Goal: Find specific page/section: Find specific page/section

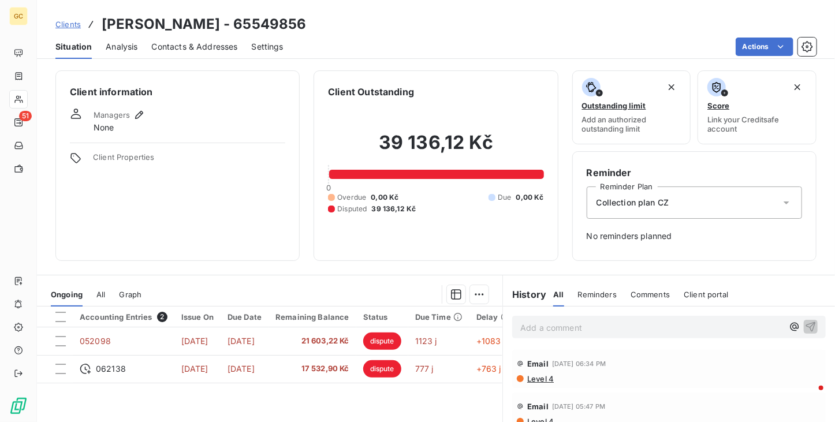
click at [65, 25] on span "Clients" at bounding box center [67, 24] width 25 height 9
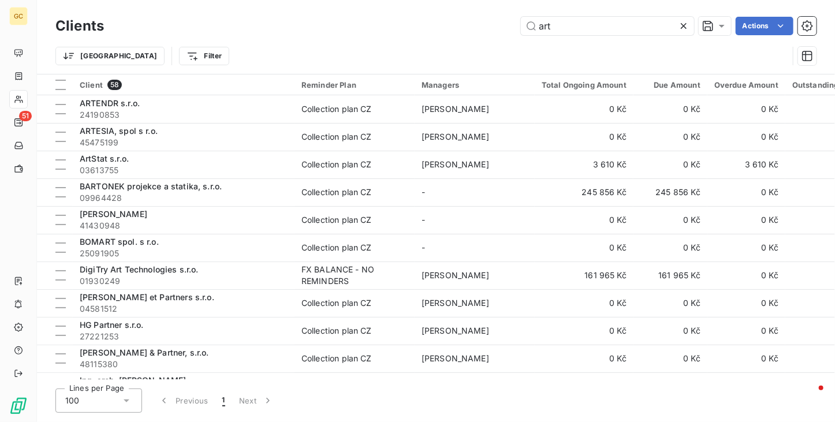
drag, startPoint x: 546, startPoint y: 25, endPoint x: 519, endPoint y: 25, distance: 27.7
click at [519, 25] on div "art Actions" at bounding box center [467, 26] width 699 height 18
drag, startPoint x: 525, startPoint y: 23, endPoint x: 510, endPoint y: 20, distance: 15.9
click at [510, 20] on div "art Actions" at bounding box center [467, 26] width 699 height 18
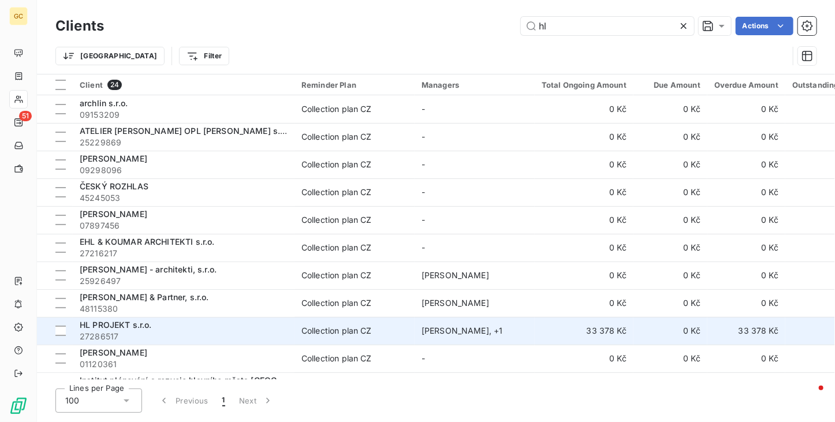
type input "hl"
click at [129, 324] on span "HL PROJEKT s.r.o." at bounding box center [116, 325] width 72 height 10
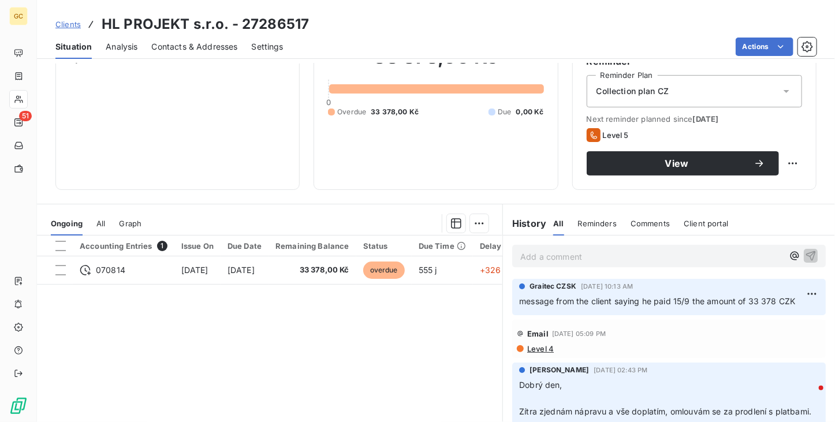
scroll to position [116, 0]
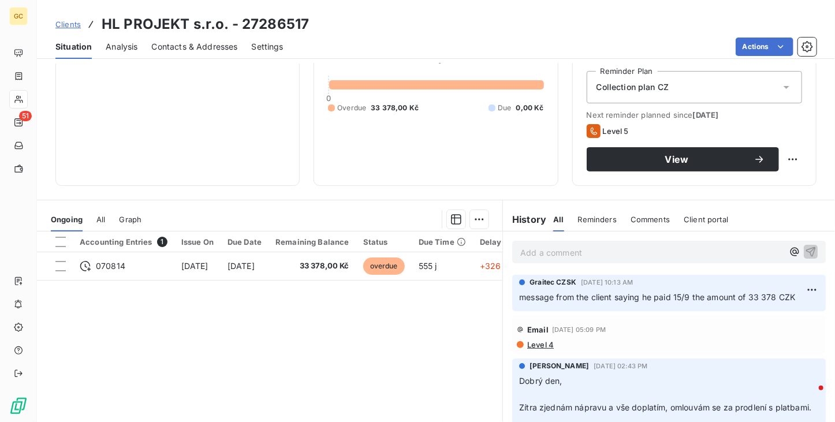
drag, startPoint x: 72, startPoint y: 20, endPoint x: 135, endPoint y: 29, distance: 64.2
click at [72, 20] on span "Clients" at bounding box center [67, 24] width 25 height 9
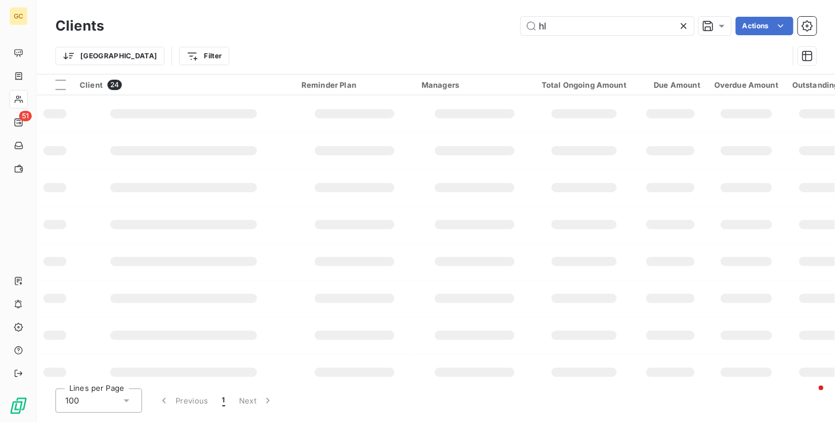
type input "h"
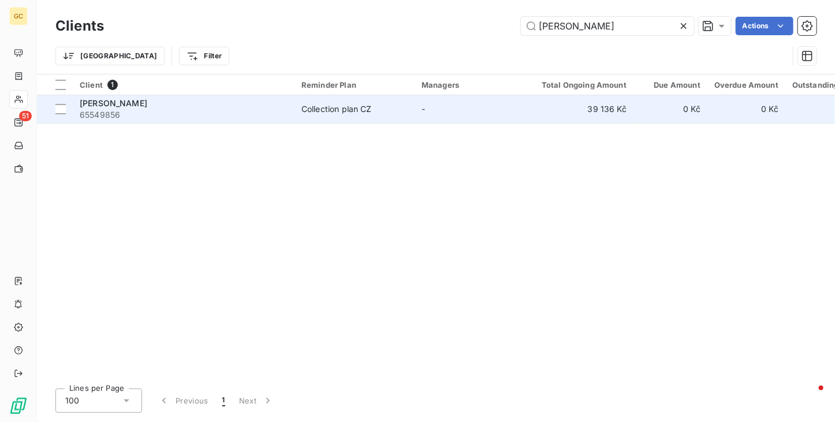
type input "[PERSON_NAME]"
click at [333, 105] on div "Collection plan CZ" at bounding box center [337, 109] width 70 height 12
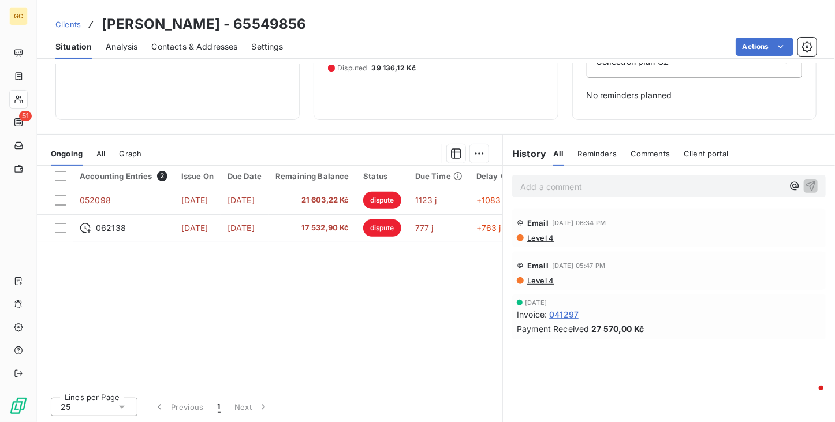
scroll to position [25, 0]
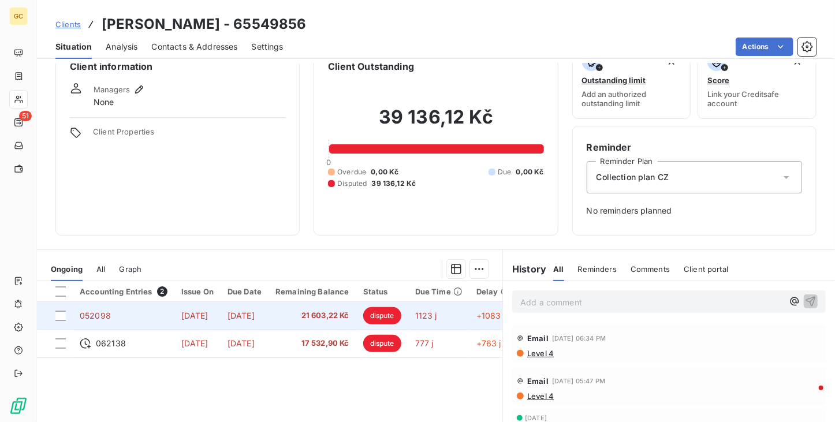
click at [269, 320] on td "[DATE]" at bounding box center [245, 316] width 48 height 28
